Goal: Information Seeking & Learning: Compare options

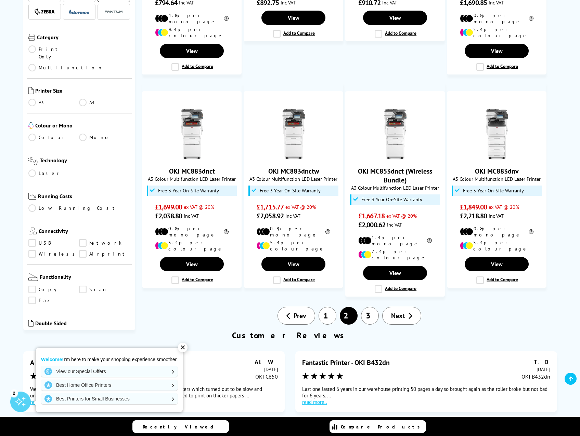
scroll to position [513, 0]
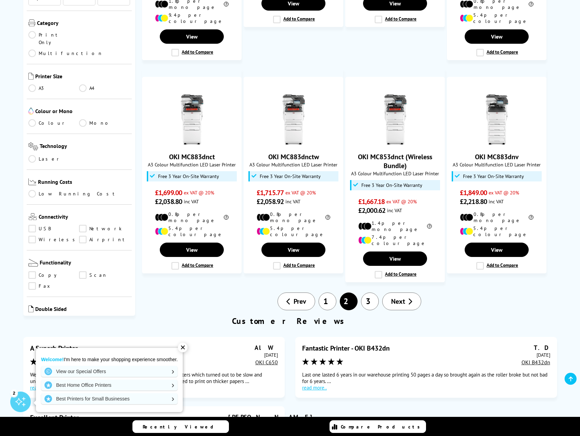
click at [371, 293] on link "3" at bounding box center [370, 302] width 18 height 18
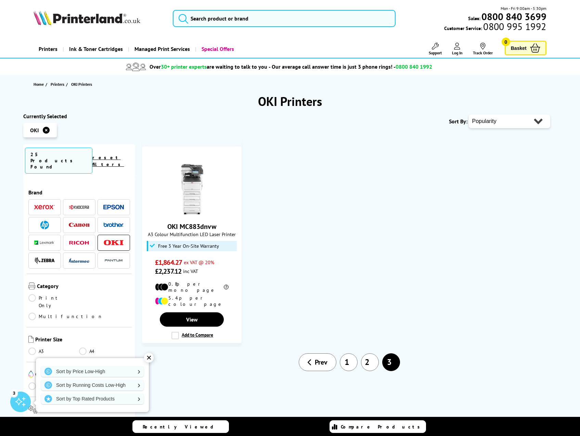
click at [371, 354] on link "2" at bounding box center [370, 363] width 18 height 18
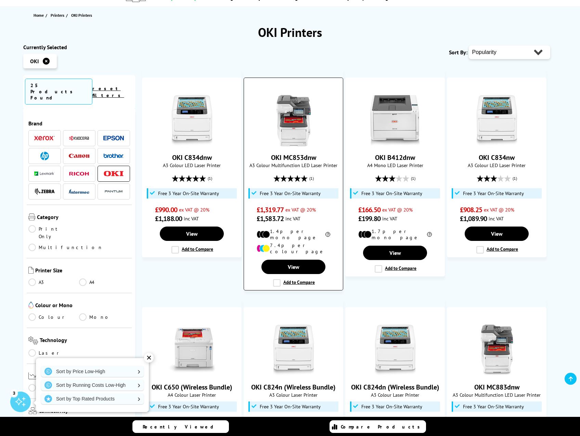
scroll to position [308, 0]
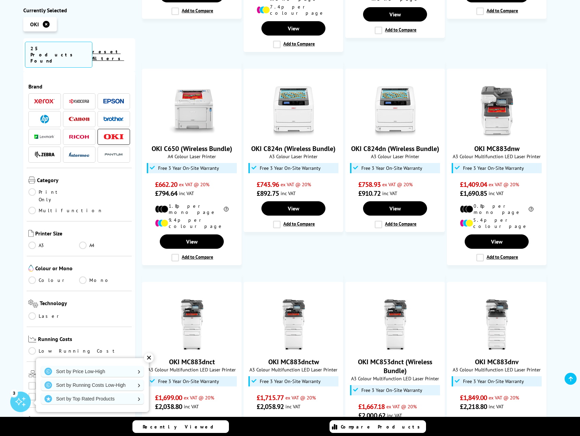
drag, startPoint x: 37, startPoint y: 215, endPoint x: 42, endPoint y: 220, distance: 7.0
click at [37, 242] on link "A3" at bounding box center [53, 246] width 51 height 8
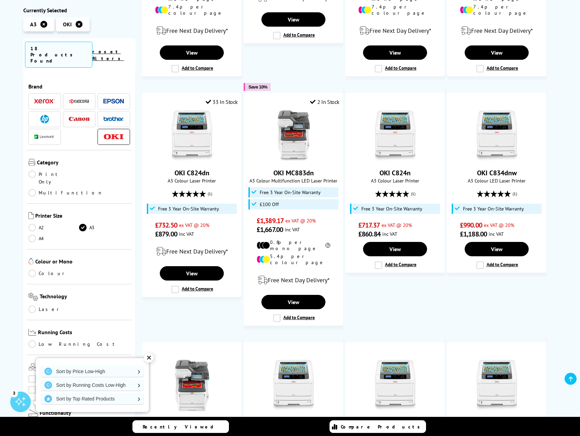
click at [35, 270] on link "Colour" at bounding box center [53, 274] width 51 height 8
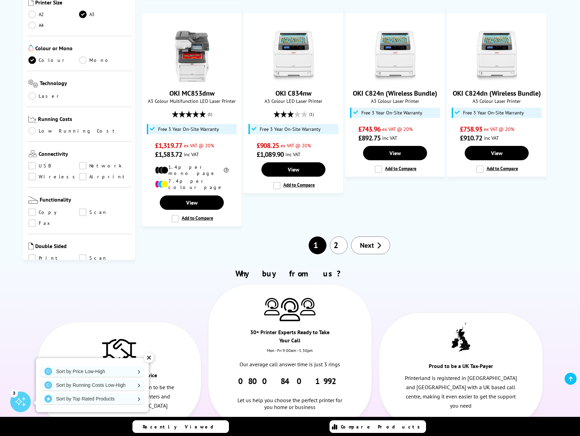
scroll to position [650, 0]
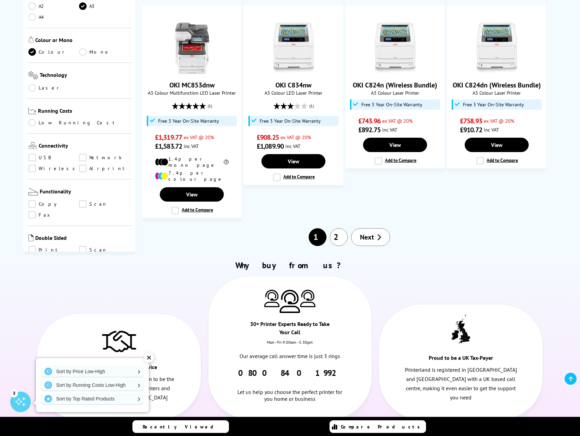
click at [342, 228] on link "2" at bounding box center [339, 237] width 18 height 18
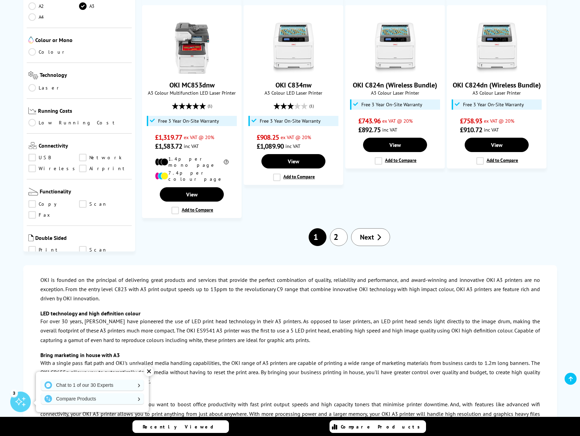
scroll to position [308, 0]
